Goal: Task Accomplishment & Management: Use online tool/utility

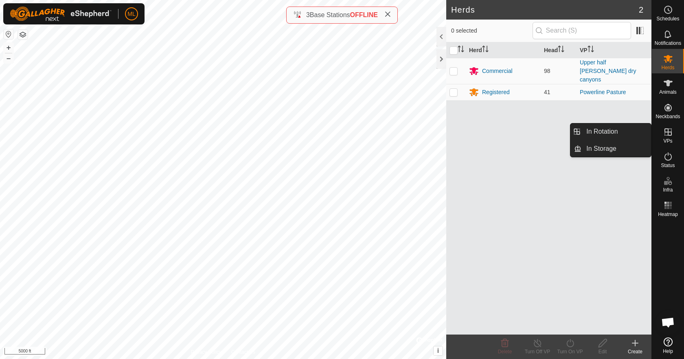
click at [665, 134] on icon at bounding box center [668, 132] width 10 height 10
click at [601, 136] on link "In Rotation" at bounding box center [617, 131] width 70 height 16
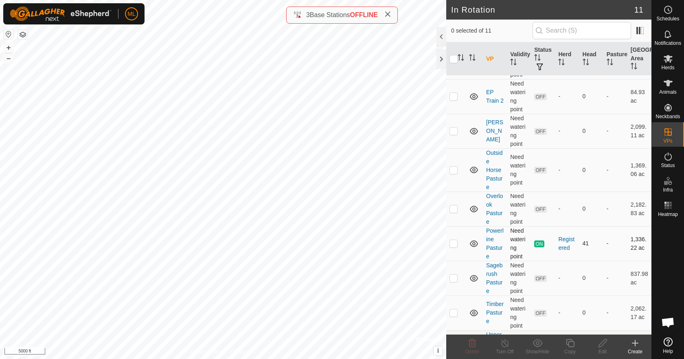
scroll to position [173, 0]
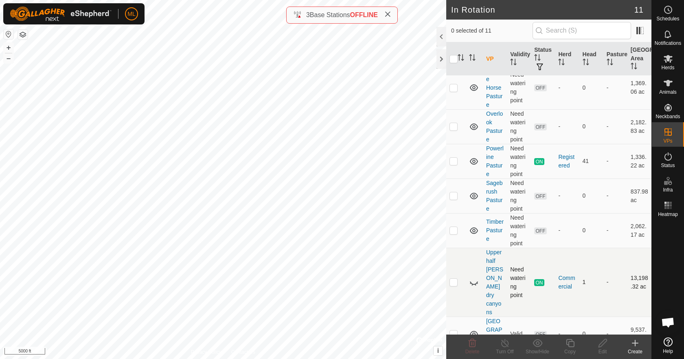
click at [475, 281] on icon at bounding box center [474, 282] width 8 height 3
click at [452, 279] on p-checkbox at bounding box center [454, 282] width 8 height 7
checkbox input "false"
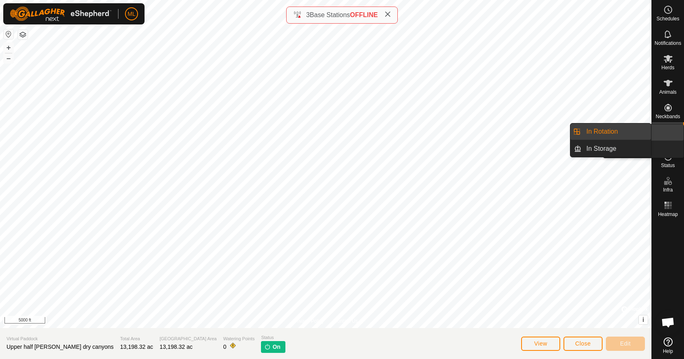
click at [668, 136] on icon at bounding box center [668, 132] width 10 height 10
click at [613, 138] on link "In Rotation" at bounding box center [617, 131] width 70 height 16
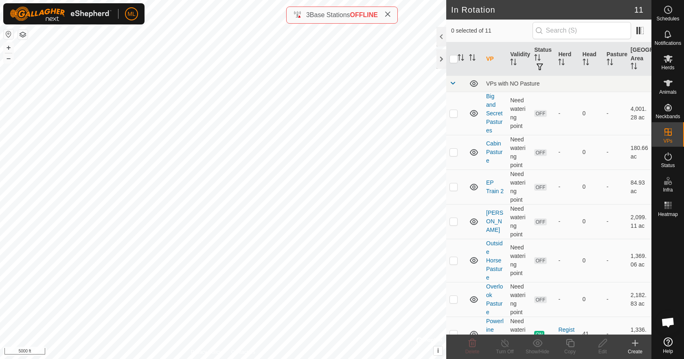
scroll to position [173, 0]
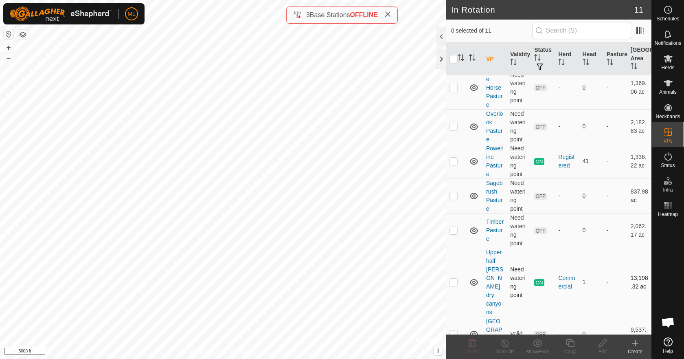
click at [449, 275] on td at bounding box center [456, 282] width 20 height 69
checkbox input "true"
click at [550, 276] on td "ON" at bounding box center [543, 282] width 24 height 69
click at [536, 341] on icon at bounding box center [538, 343] width 10 height 10
click at [535, 344] on icon at bounding box center [538, 343] width 10 height 10
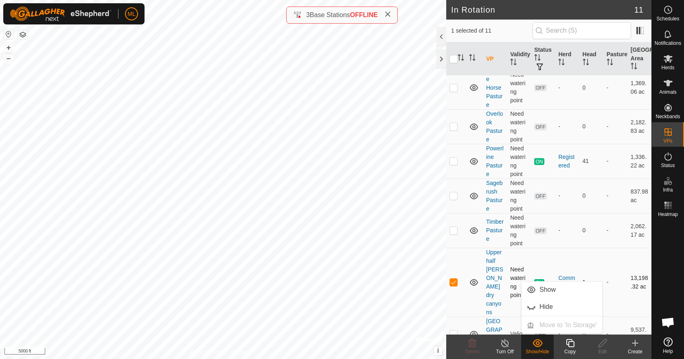
drag, startPoint x: 546, startPoint y: 286, endPoint x: 548, endPoint y: 290, distance: 4.4
click at [546, 287] on link "Show" at bounding box center [562, 289] width 81 height 16
click at [441, 63] on div at bounding box center [442, 59] width 10 height 20
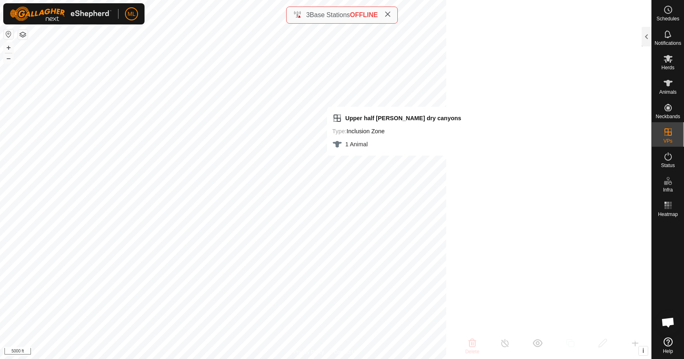
scroll to position [667, 0]
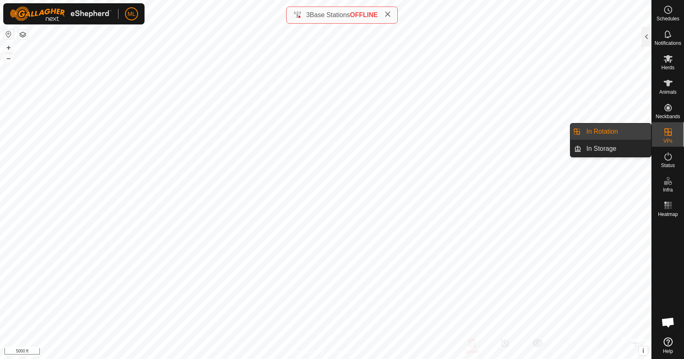
click at [666, 135] on icon at bounding box center [668, 132] width 10 height 10
click at [600, 132] on link "In Rotation" at bounding box center [617, 131] width 70 height 16
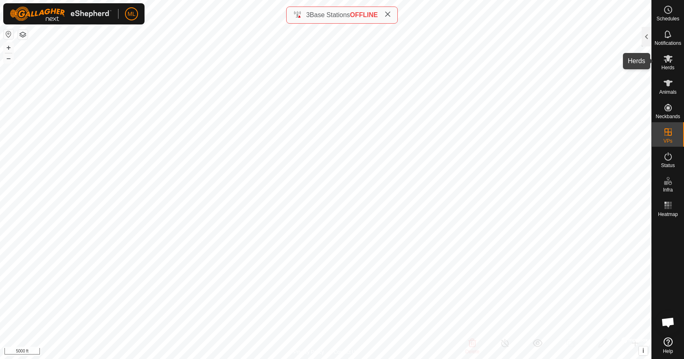
click at [668, 58] on icon at bounding box center [668, 59] width 9 height 8
click at [652, 41] on div "Schedules Notifications Herds Animals Neckbands VPs Status Infra Heatmap Help" at bounding box center [668, 179] width 33 height 359
click at [647, 42] on div at bounding box center [647, 37] width 10 height 20
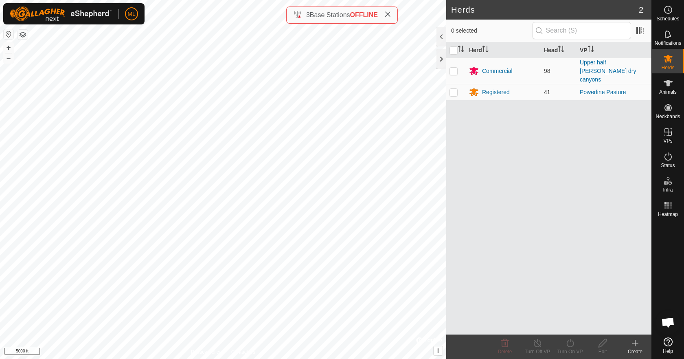
click at [456, 89] on p-checkbox at bounding box center [454, 92] width 8 height 7
checkbox input "true"
click at [512, 87] on div "Registered" at bounding box center [503, 92] width 68 height 10
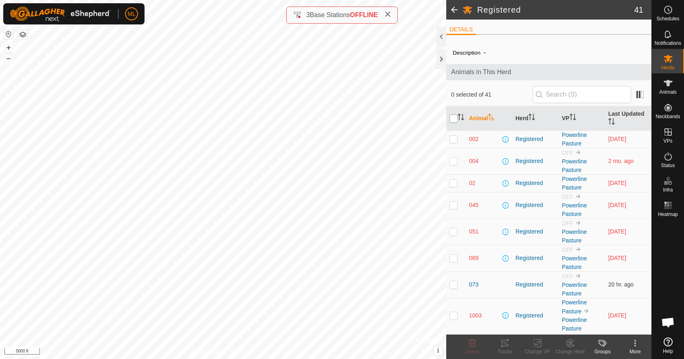
click at [452, 116] on input "checkbox" at bounding box center [454, 118] width 8 height 8
checkbox input "true"
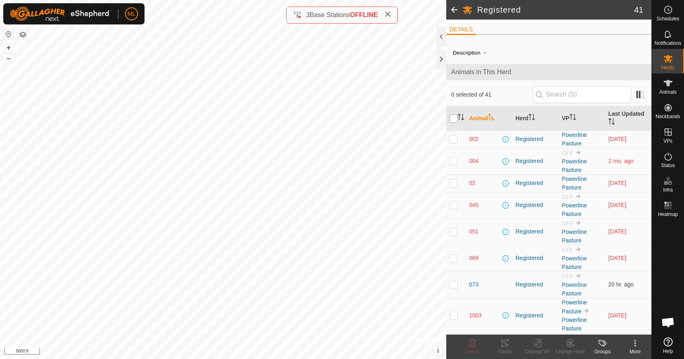
checkbox input "true"
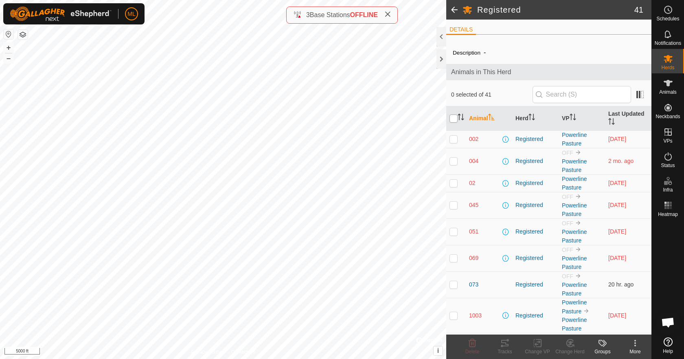
checkbox input "true"
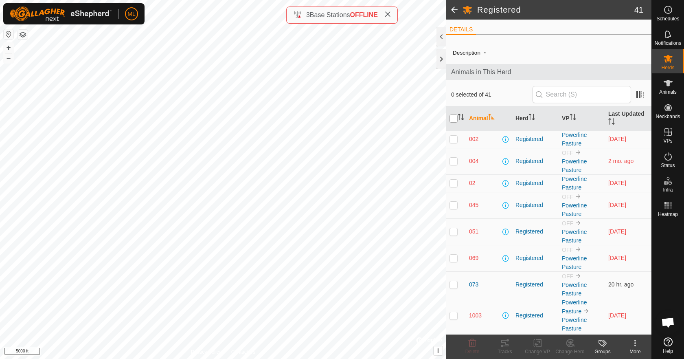
checkbox input "true"
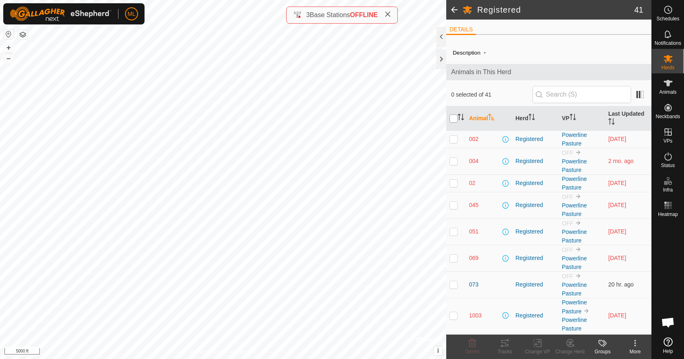
checkbox input "true"
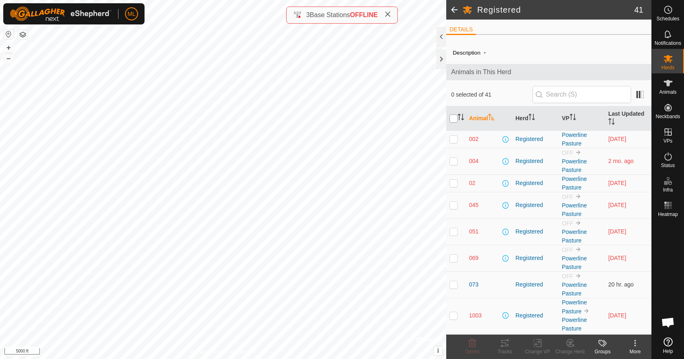
checkbox input "true"
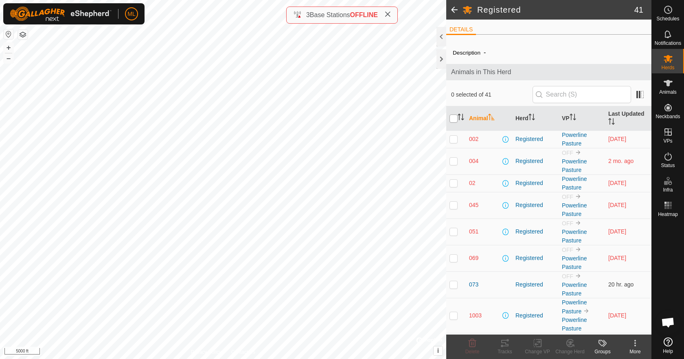
checkbox input "true"
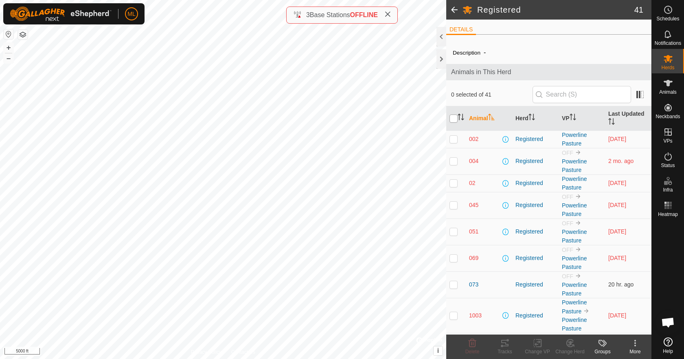
checkbox input "true"
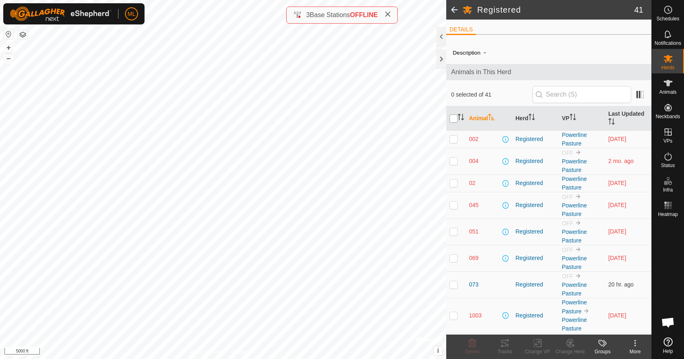
checkbox input "true"
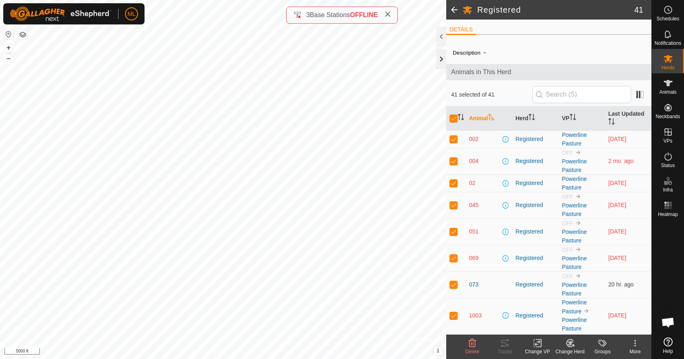
click at [444, 61] on div at bounding box center [442, 59] width 10 height 20
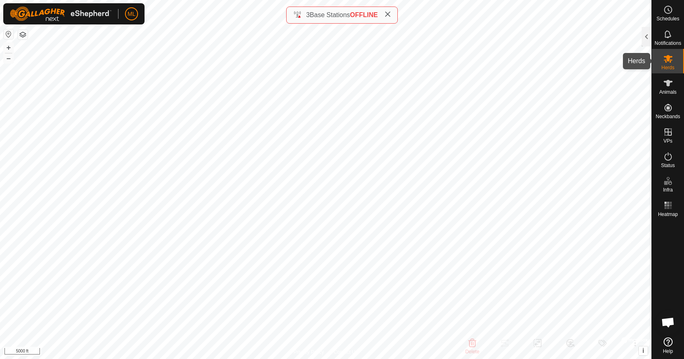
click at [665, 65] on span "Herds" at bounding box center [667, 67] width 13 height 5
click at [647, 37] on div at bounding box center [647, 37] width 10 height 20
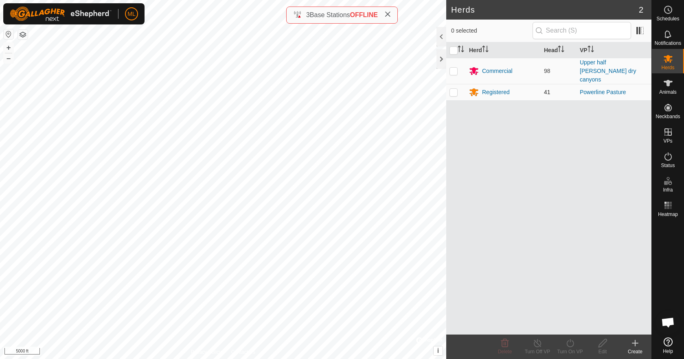
click at [454, 89] on p-checkbox at bounding box center [454, 92] width 8 height 7
checkbox input "true"
click at [539, 346] on icon at bounding box center [538, 343] width 10 height 10
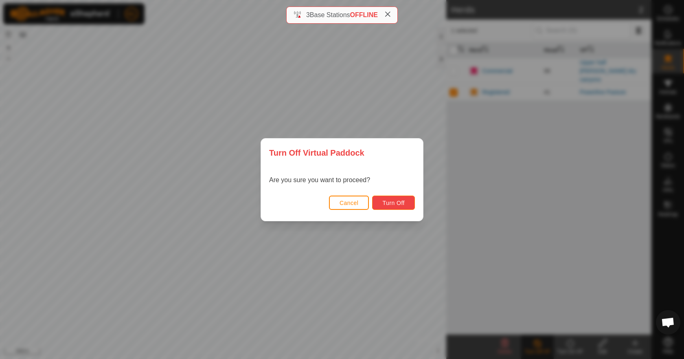
click at [401, 202] on span "Turn Off" at bounding box center [393, 203] width 22 height 7
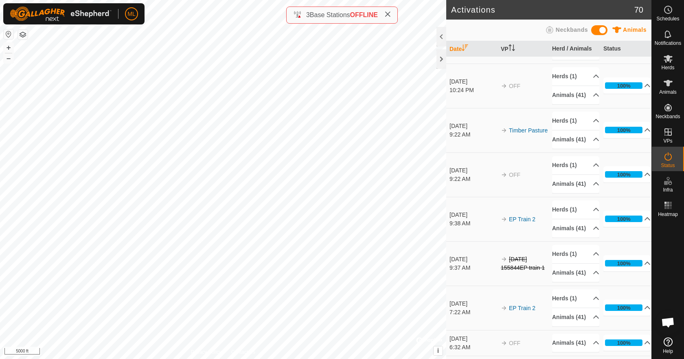
scroll to position [821, 0]
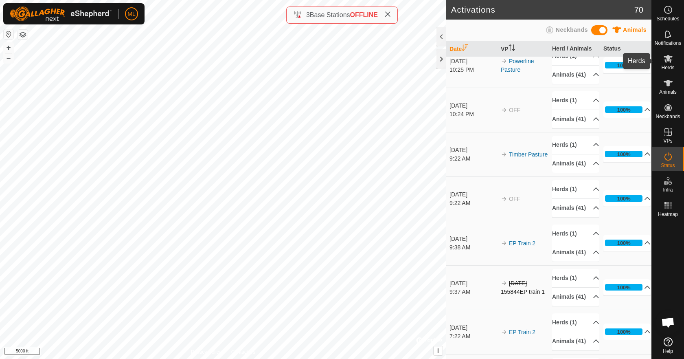
click at [670, 58] on icon at bounding box center [668, 59] width 9 height 8
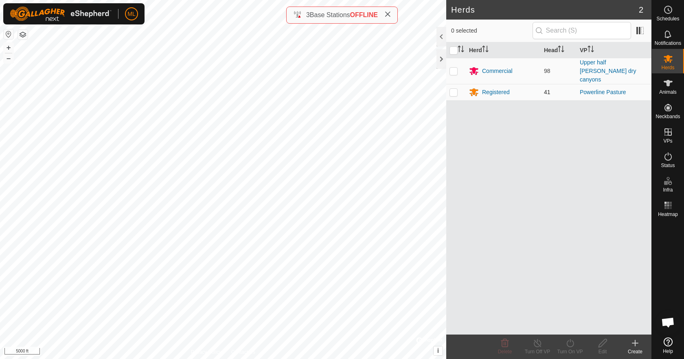
click at [455, 89] on p-checkbox at bounding box center [454, 92] width 8 height 7
checkbox input "true"
click at [574, 347] on icon at bounding box center [570, 343] width 10 height 10
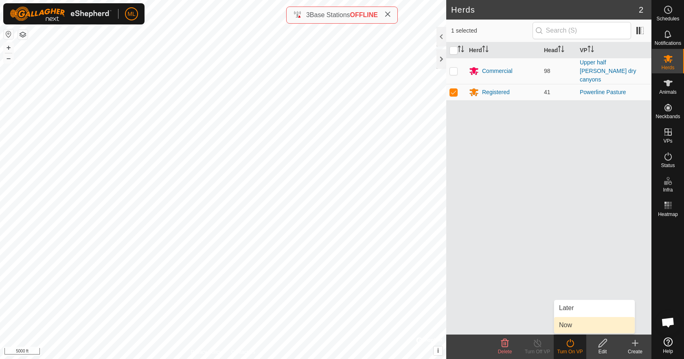
click at [567, 324] on link "Now" at bounding box center [594, 325] width 81 height 16
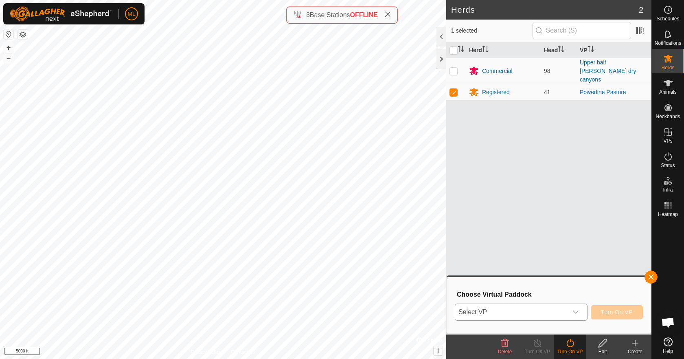
click at [577, 312] on icon "dropdown trigger" at bounding box center [576, 311] width 6 height 3
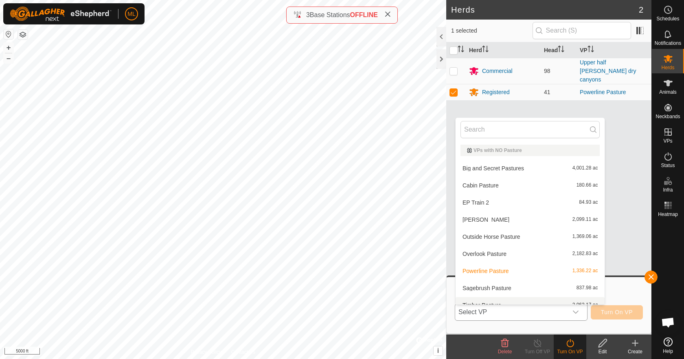
scroll to position [9, 0]
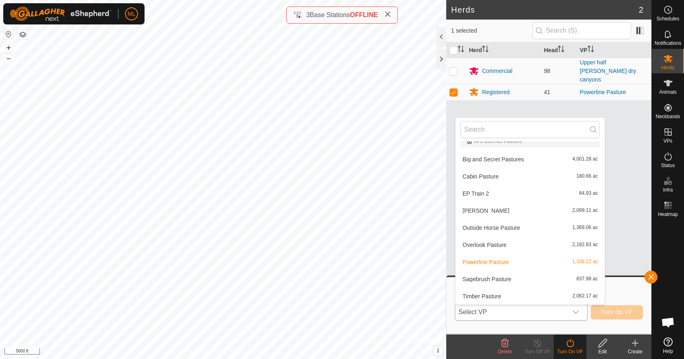
click at [496, 278] on li "Sagebrush Pasture 837.98 ac" at bounding box center [530, 279] width 149 height 16
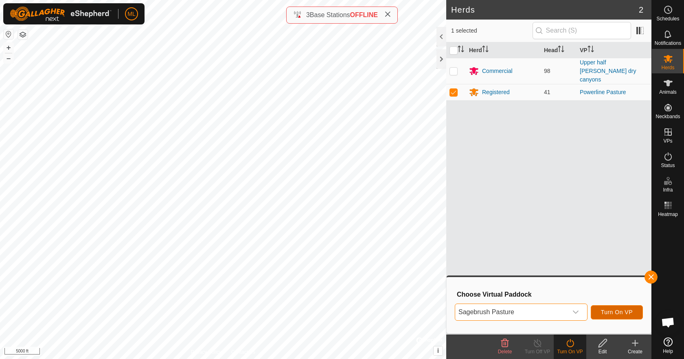
click at [612, 310] on span "Turn On VP" at bounding box center [617, 312] width 32 height 7
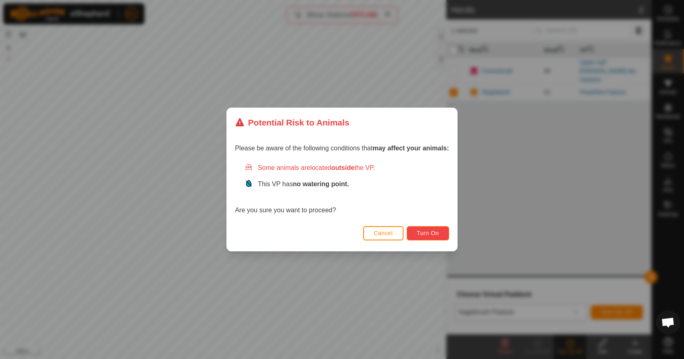
click at [432, 233] on span "Turn On" at bounding box center [428, 233] width 22 height 7
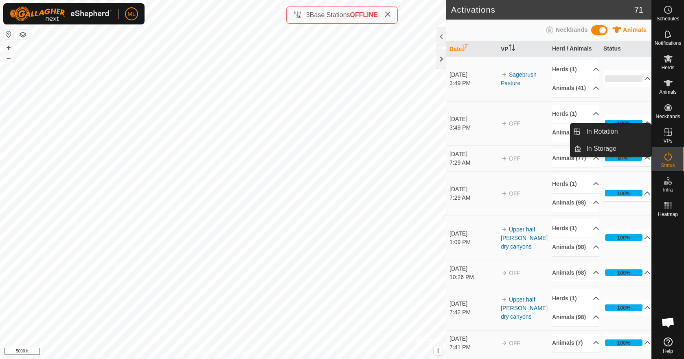
click at [669, 130] on icon at bounding box center [668, 132] width 10 height 10
click at [609, 134] on link "In Rotation" at bounding box center [617, 131] width 70 height 16
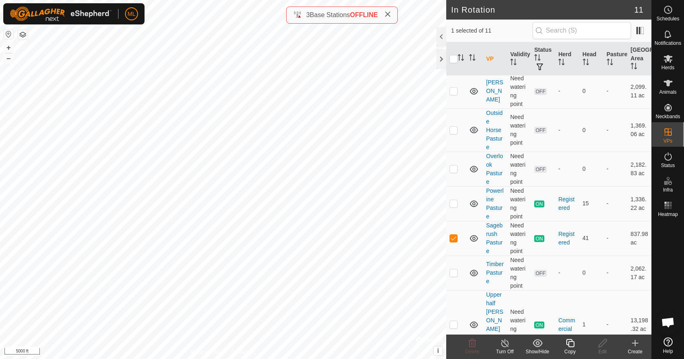
scroll to position [173, 0]
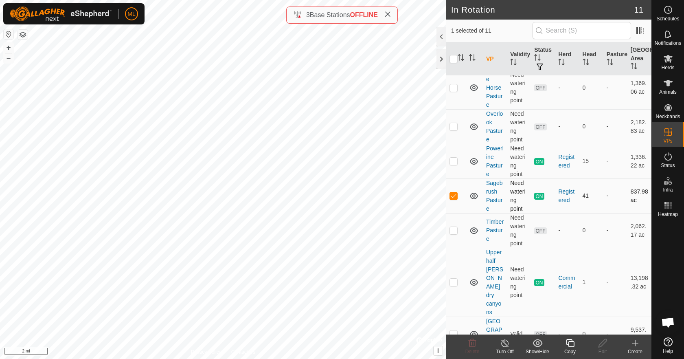
click at [454, 194] on p-checkbox at bounding box center [454, 195] width 8 height 7
checkbox input "false"
click at [454, 163] on p-checkbox at bounding box center [454, 161] width 8 height 7
checkbox input "true"
click at [500, 346] on icon at bounding box center [505, 343] width 10 height 10
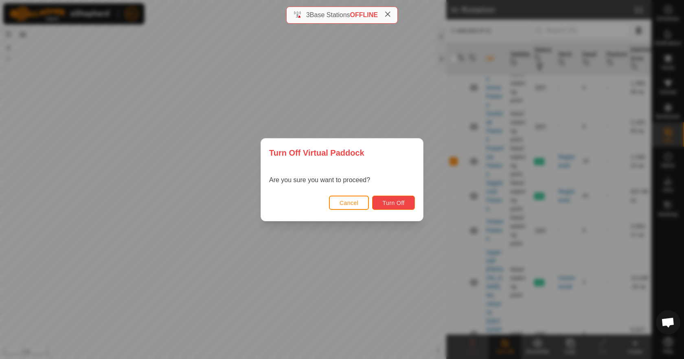
click at [384, 200] on span "Turn Off" at bounding box center [393, 203] width 22 height 7
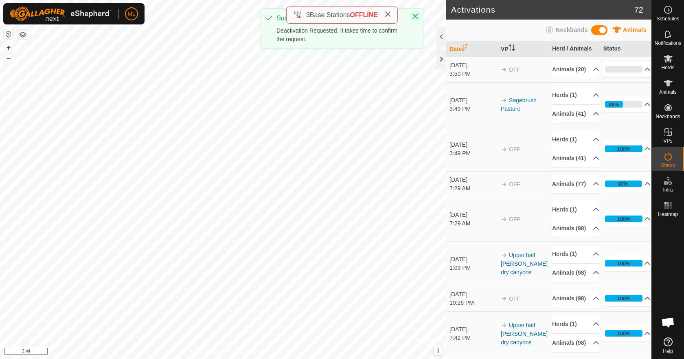
click at [419, 12] on button "Close" at bounding box center [415, 16] width 11 height 11
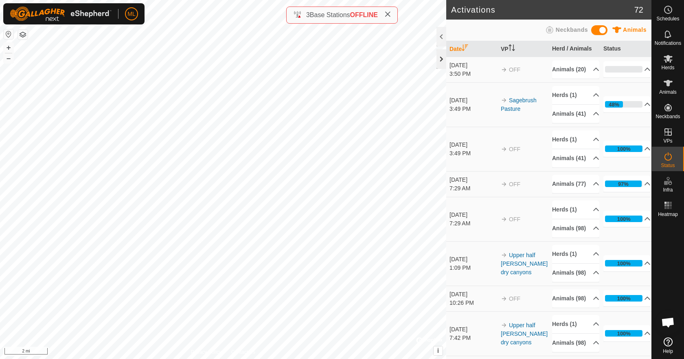
click at [438, 56] on div at bounding box center [442, 59] width 10 height 20
